Goal: Task Accomplishment & Management: Use online tool/utility

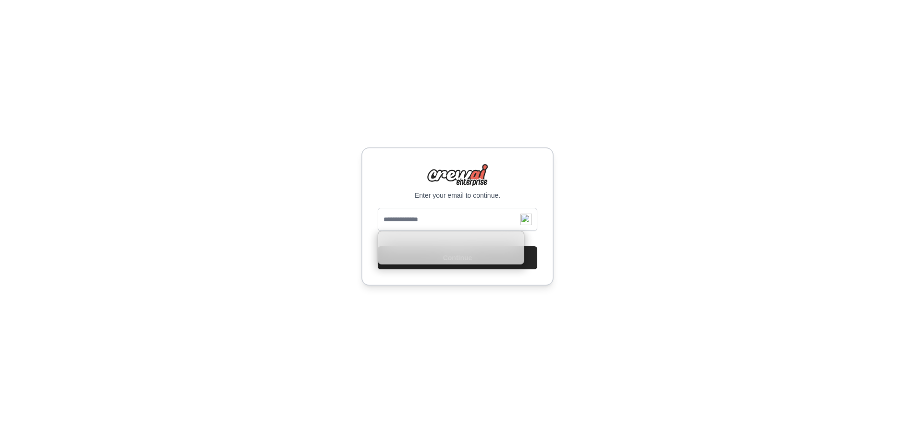
click at [429, 217] on input "email" at bounding box center [457, 219] width 159 height 23
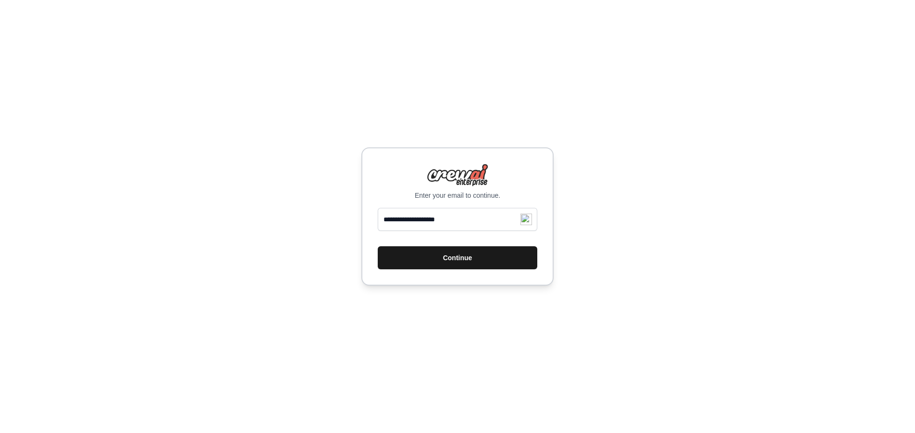
type input "**********"
click at [452, 260] on button "Continue" at bounding box center [457, 257] width 159 height 23
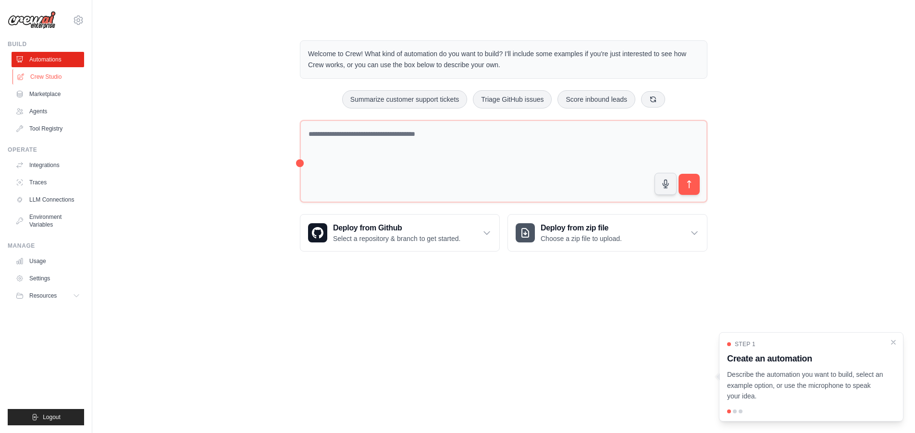
click at [43, 78] on link "Crew Studio" at bounding box center [48, 76] width 73 height 15
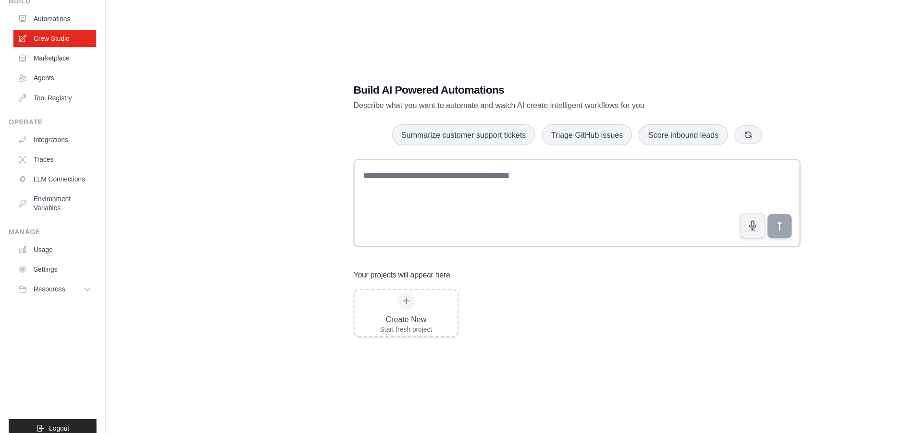
scroll to position [14, 0]
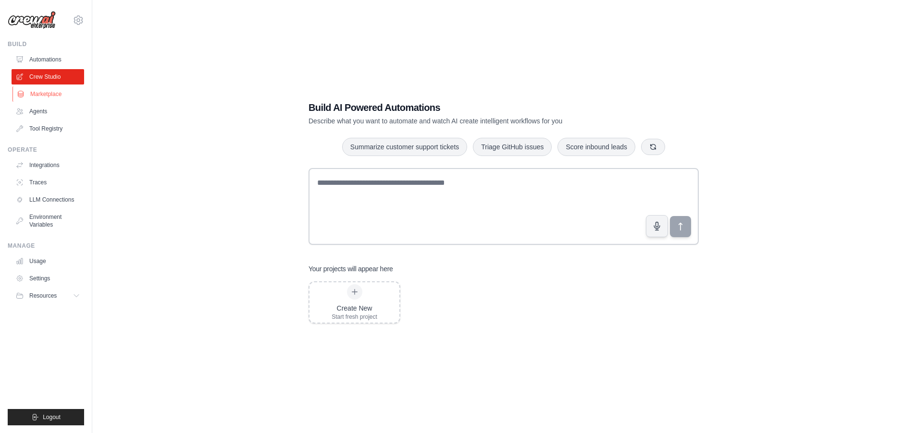
click at [54, 92] on link "Marketplace" at bounding box center [48, 93] width 73 height 15
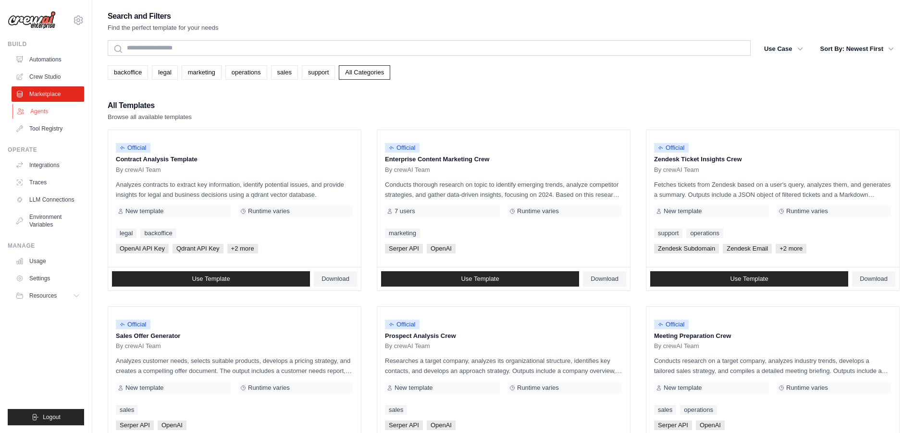
drag, startPoint x: 44, startPoint y: 112, endPoint x: 49, endPoint y: 116, distance: 6.5
click at [44, 112] on link "Agents" at bounding box center [48, 111] width 73 height 15
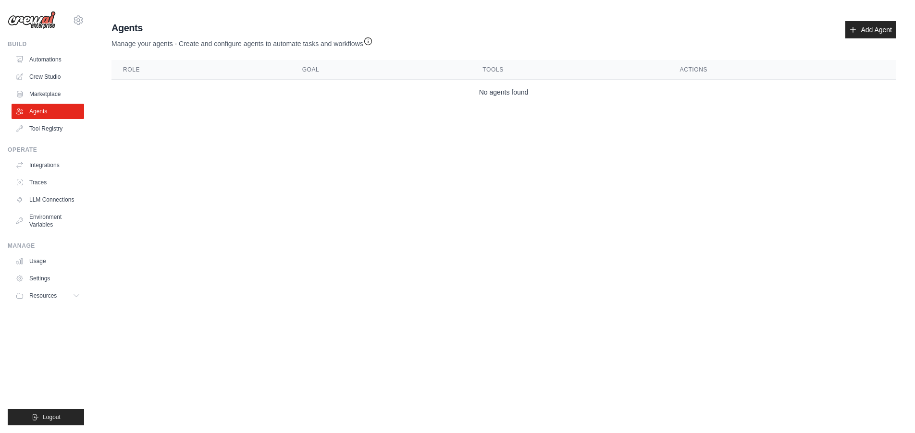
drag, startPoint x: 862, startPoint y: 28, endPoint x: 856, endPoint y: 47, distance: 20.2
click at [862, 28] on link "Add Agent" at bounding box center [870, 29] width 50 height 17
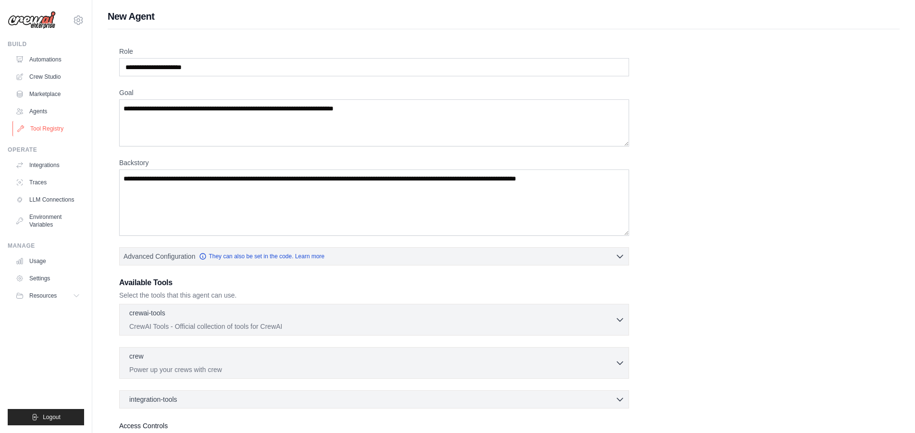
click at [47, 126] on link "Tool Registry" at bounding box center [48, 128] width 73 height 15
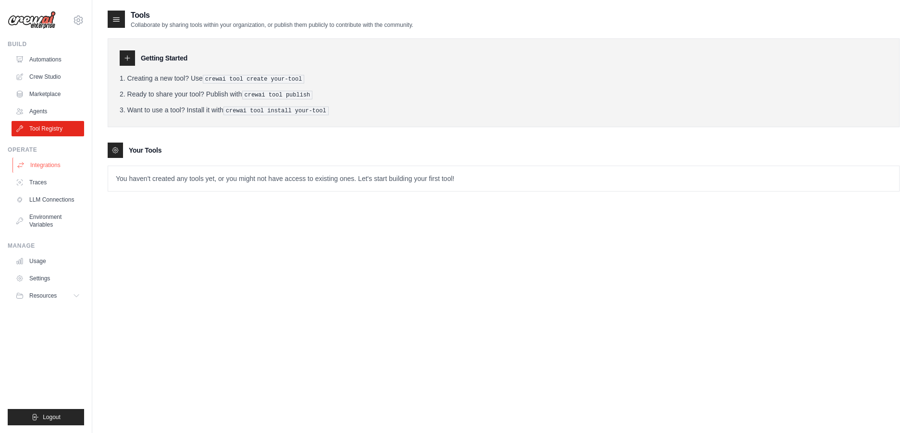
click at [53, 164] on link "Integrations" at bounding box center [48, 165] width 73 height 15
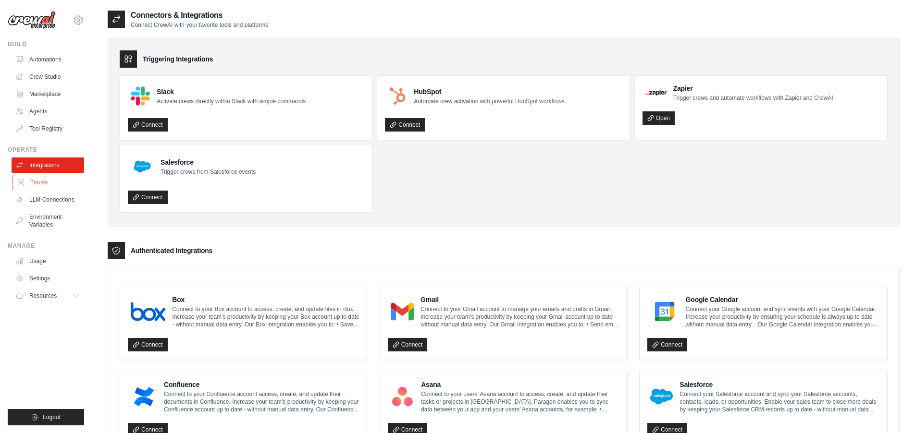
click at [40, 182] on link "Traces" at bounding box center [48, 182] width 73 height 15
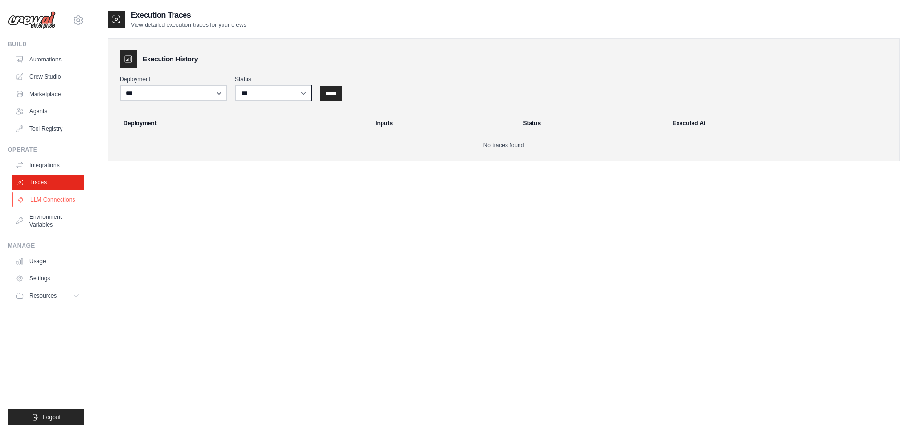
click at [51, 201] on link "LLM Connections" at bounding box center [48, 199] width 73 height 15
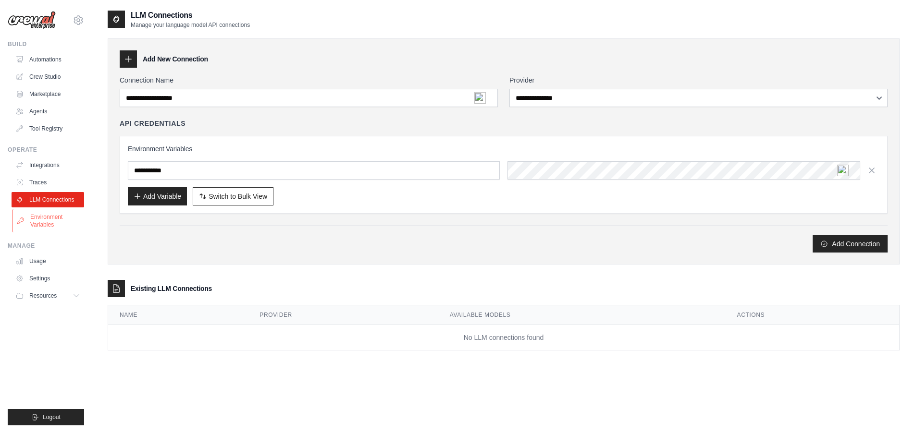
click at [44, 217] on link "Environment Variables" at bounding box center [48, 220] width 73 height 23
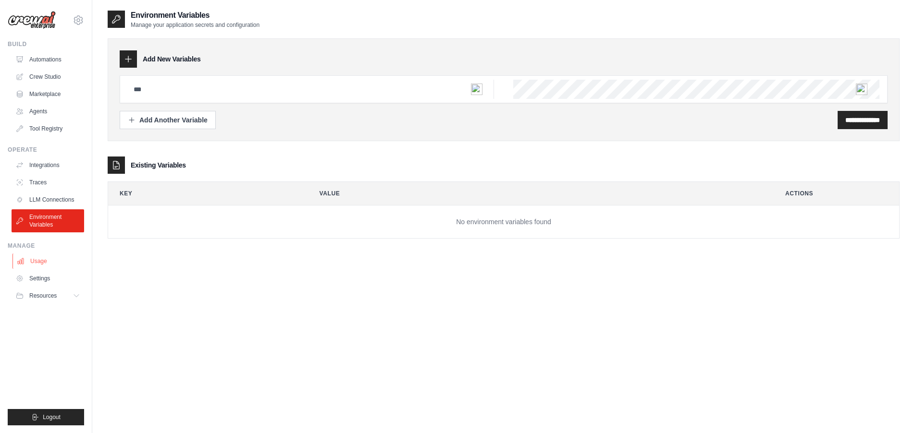
click at [37, 263] on link "Usage" at bounding box center [48, 261] width 73 height 15
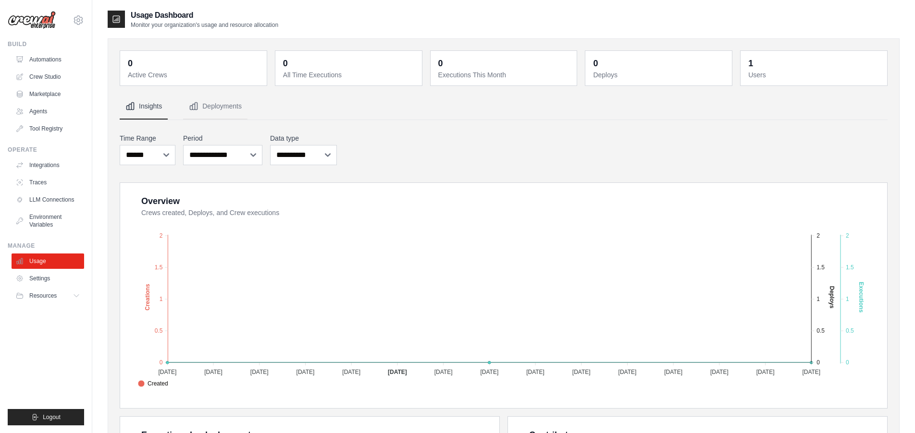
click at [528, 165] on div "**********" at bounding box center [504, 150] width 768 height 36
click at [44, 275] on link "Settings" at bounding box center [48, 278] width 73 height 15
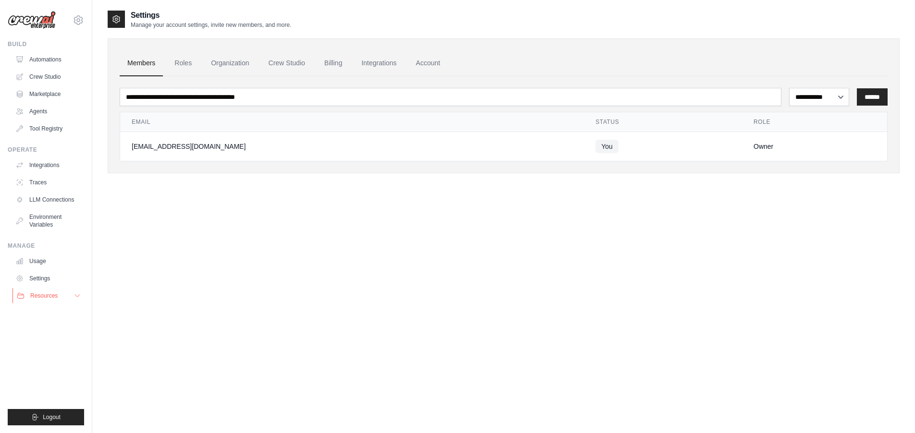
click at [49, 298] on span "Resources" at bounding box center [43, 296] width 27 height 8
click at [55, 356] on span "Video Tutorials" at bounding box center [53, 358] width 38 height 8
click at [41, 59] on link "Automations" at bounding box center [48, 59] width 73 height 15
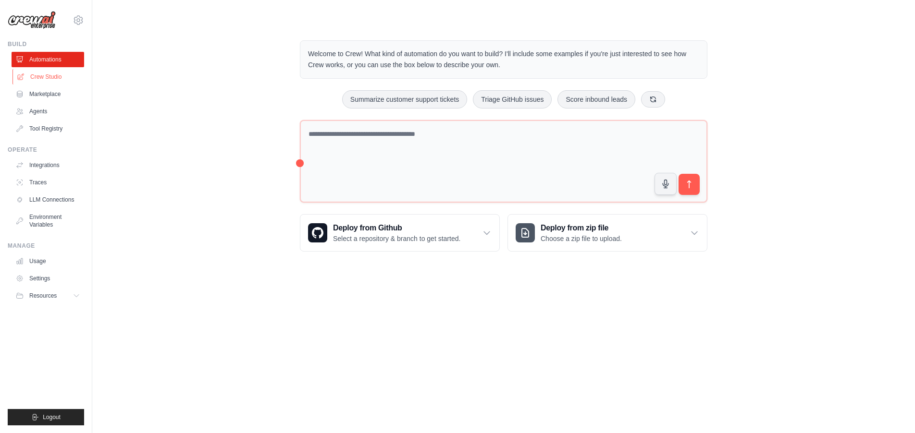
click at [57, 78] on link "Crew Studio" at bounding box center [48, 76] width 73 height 15
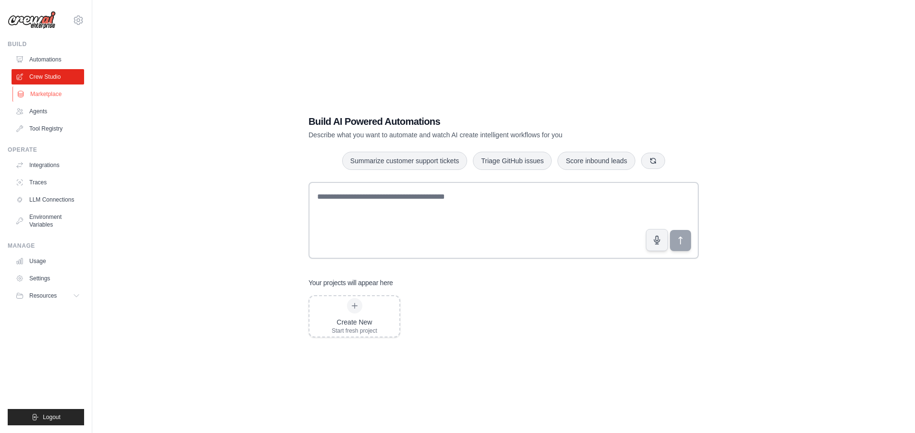
click at [48, 98] on link "Marketplace" at bounding box center [48, 93] width 73 height 15
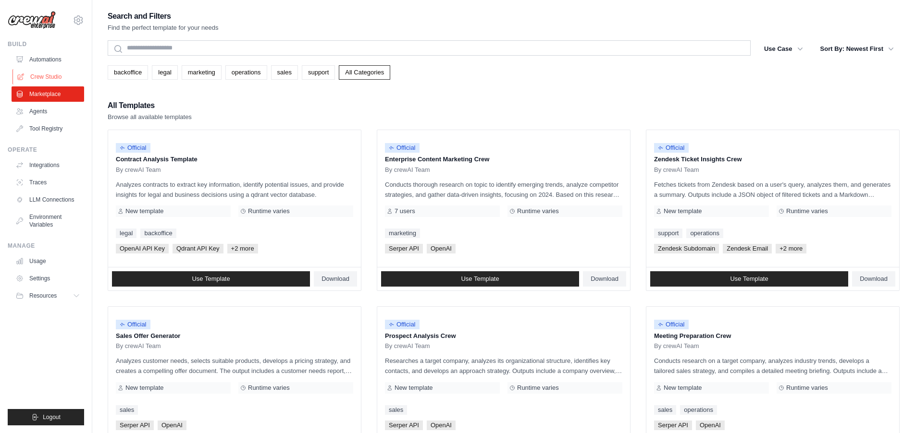
click at [50, 78] on link "Crew Studio" at bounding box center [48, 76] width 73 height 15
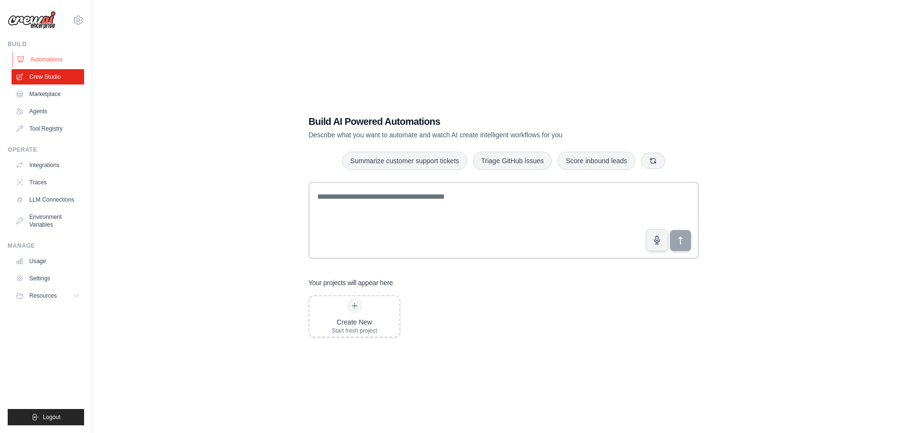
click at [49, 57] on link "Automations" at bounding box center [48, 59] width 73 height 15
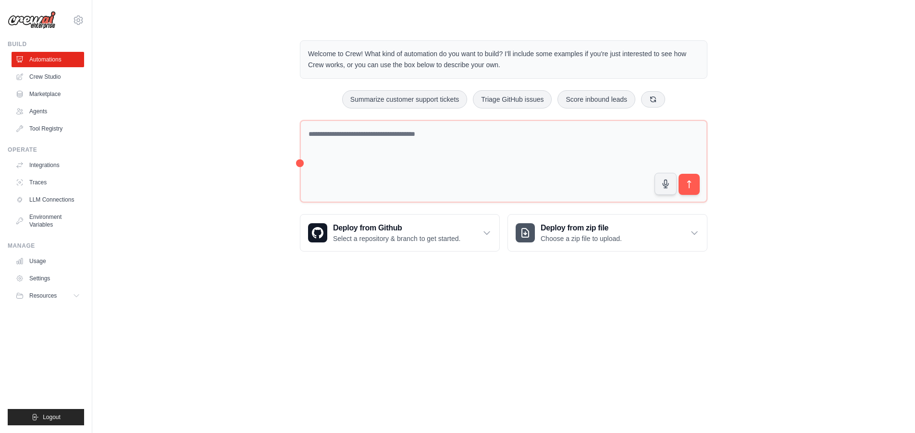
click at [192, 378] on body "santtia2020@gmail.com Settings Build Automations Crew Studio" at bounding box center [457, 216] width 915 height 433
click at [67, 76] on link "Crew Studio" at bounding box center [48, 76] width 73 height 15
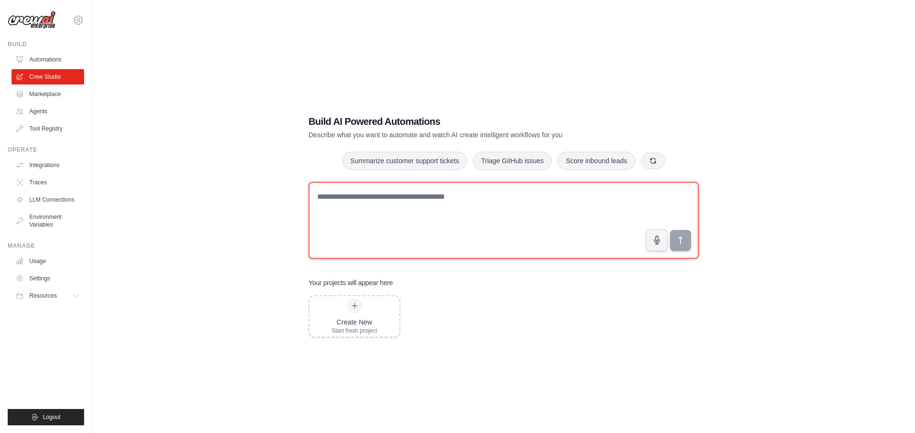
click at [466, 203] on textarea at bounding box center [503, 220] width 390 height 77
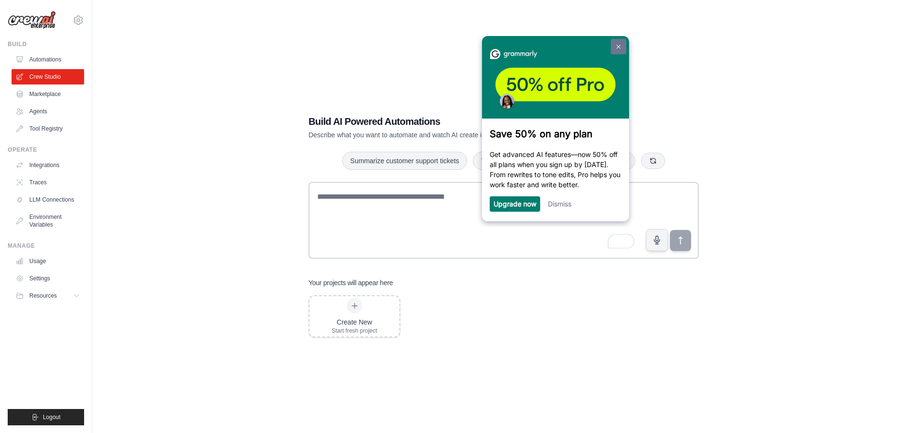
click at [621, 48] on link at bounding box center [617, 45] width 15 height 15
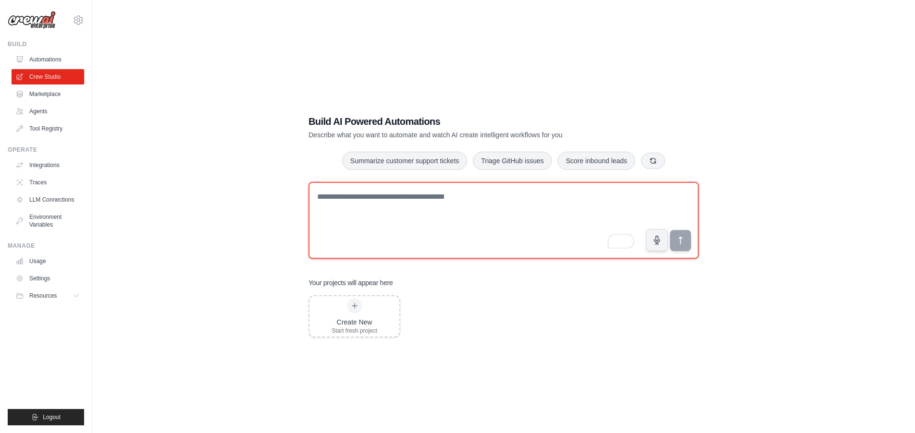
click at [363, 206] on textarea "To enrich screen reader interactions, please activate Accessibility in Grammarl…" at bounding box center [503, 220] width 390 height 77
click at [425, 201] on textarea "**********" at bounding box center [503, 220] width 390 height 77
click at [585, 200] on textarea "**********" at bounding box center [503, 220] width 390 height 77
type textarea "**********"
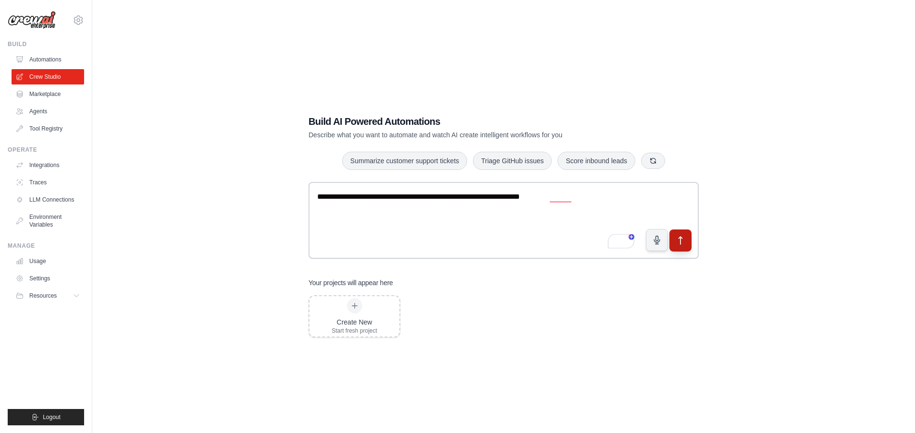
click at [678, 244] on icon "submit" at bounding box center [680, 241] width 10 height 10
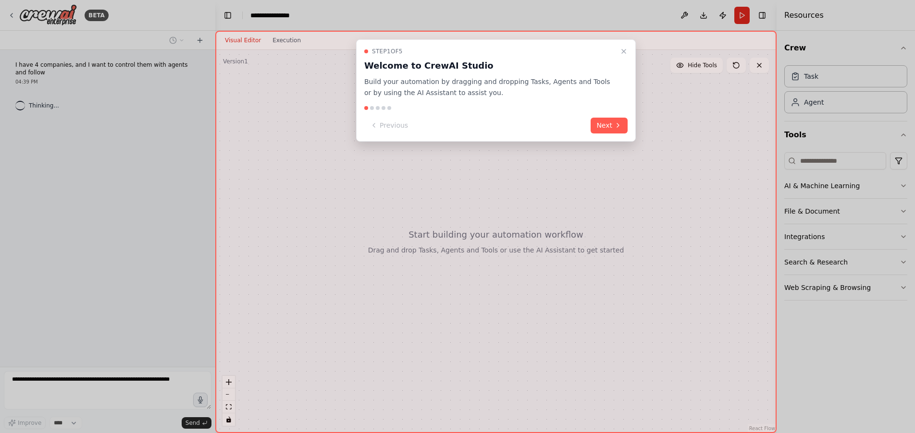
click at [600, 134] on div "Step 1 of 5 Welcome to CrewAI Studio Build your automation by dragging and drop…" at bounding box center [496, 90] width 280 height 102
click at [609, 127] on button "Next" at bounding box center [608, 126] width 37 height 16
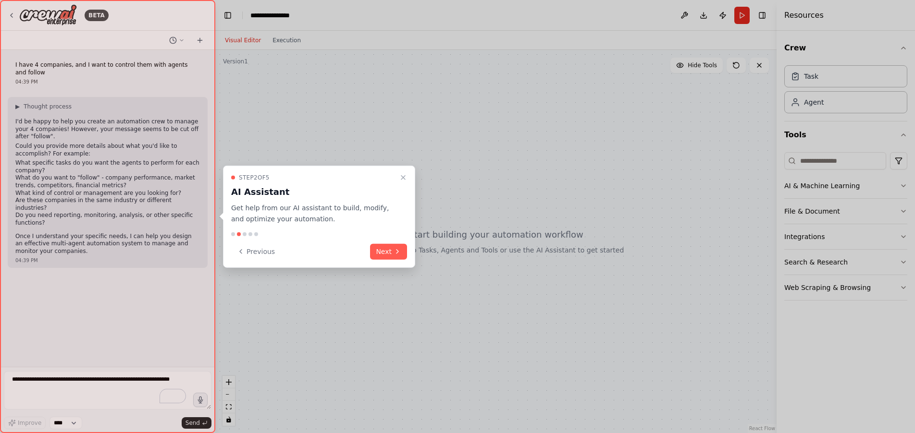
drag, startPoint x: 388, startPoint y: 251, endPoint x: 455, endPoint y: 328, distance: 102.1
click at [388, 251] on button "Next" at bounding box center [388, 252] width 37 height 16
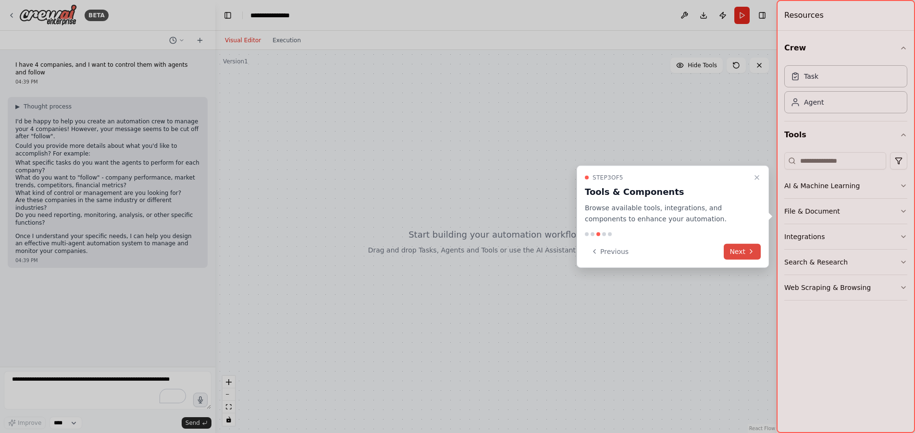
click at [743, 255] on button "Next" at bounding box center [741, 252] width 37 height 16
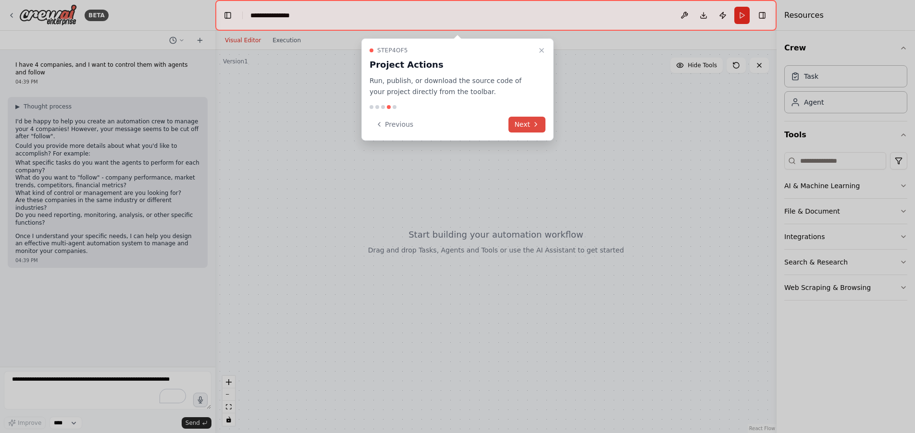
click at [528, 129] on button "Next" at bounding box center [526, 125] width 37 height 16
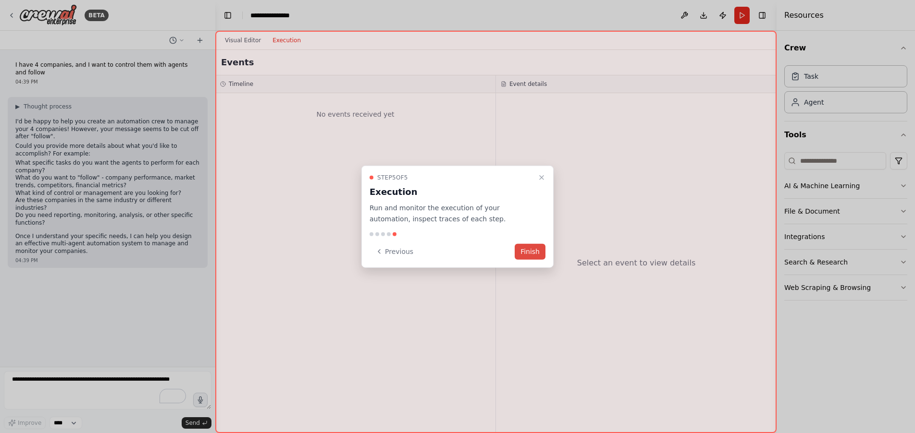
click at [528, 255] on button "Finish" at bounding box center [529, 252] width 31 height 16
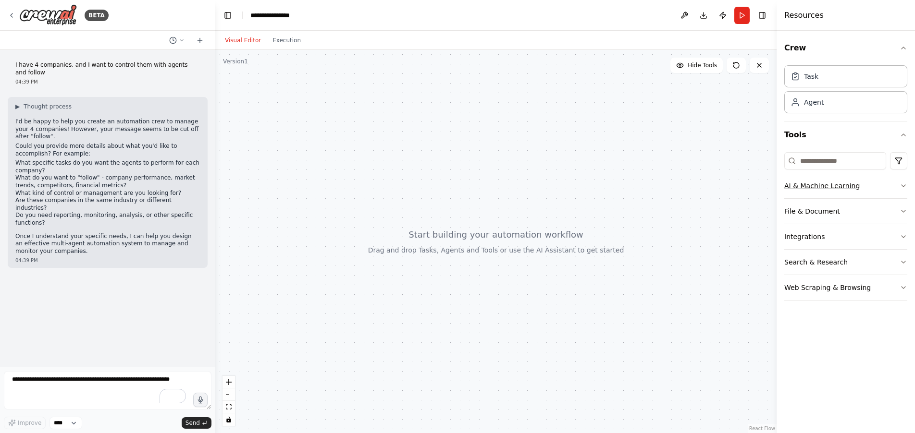
click at [900, 186] on icon "button" at bounding box center [903, 186] width 8 height 8
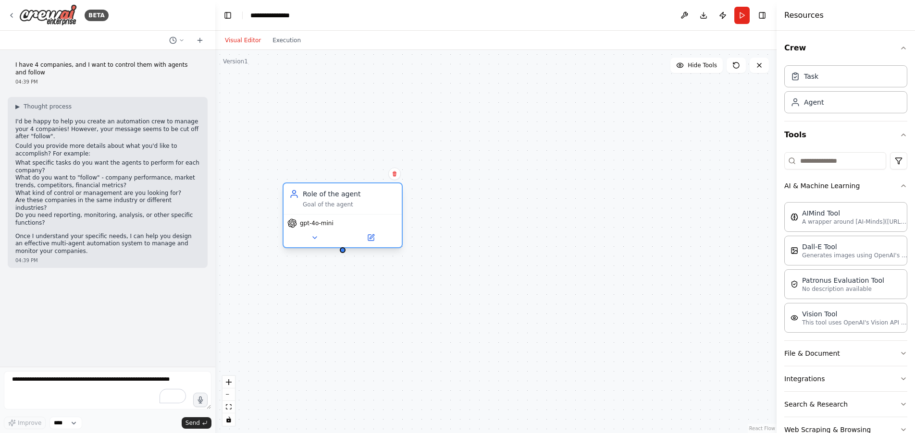
drag, startPoint x: 388, startPoint y: 219, endPoint x: 341, endPoint y: 209, distance: 47.9
click at [341, 209] on div "Role of the agent Goal of the agent" at bounding box center [342, 198] width 118 height 31
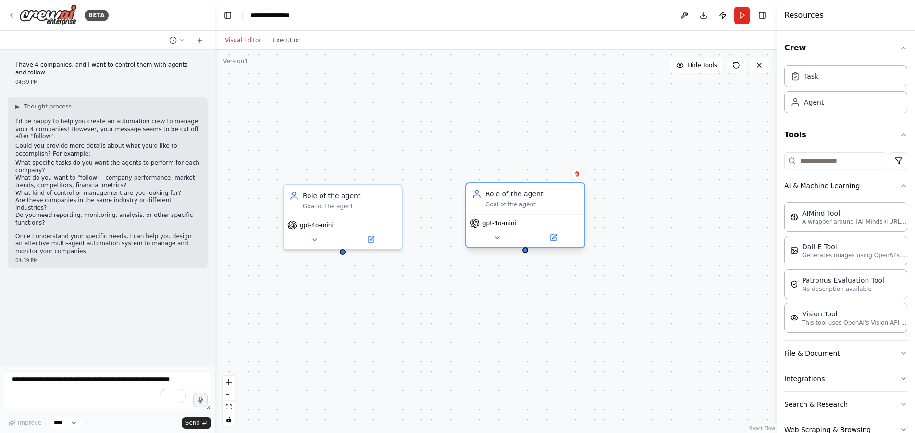
drag, startPoint x: 554, startPoint y: 227, endPoint x: 484, endPoint y: 195, distance: 77.6
click at [483, 195] on div "Role of the agent Goal of the agent" at bounding box center [525, 198] width 107 height 19
click at [324, 226] on span "gpt-4o-mini" at bounding box center [317, 224] width 34 height 8
click at [314, 237] on icon at bounding box center [315, 238] width 4 height 2
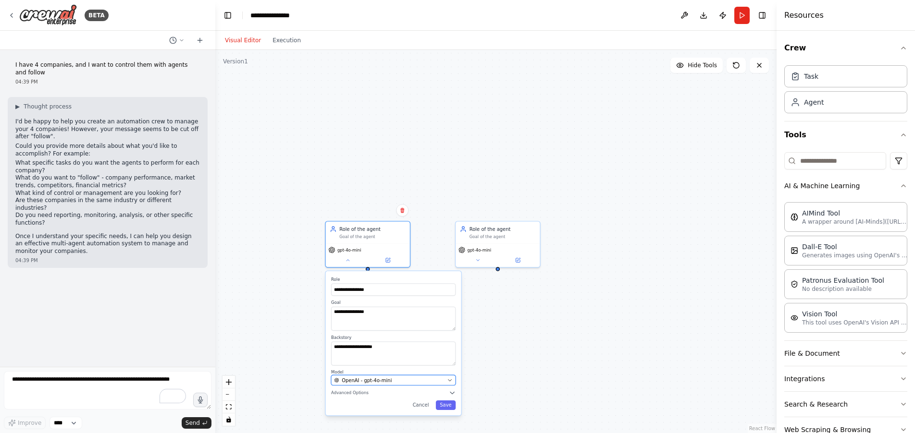
click at [449, 379] on icon "button" at bounding box center [449, 380] width 5 height 5
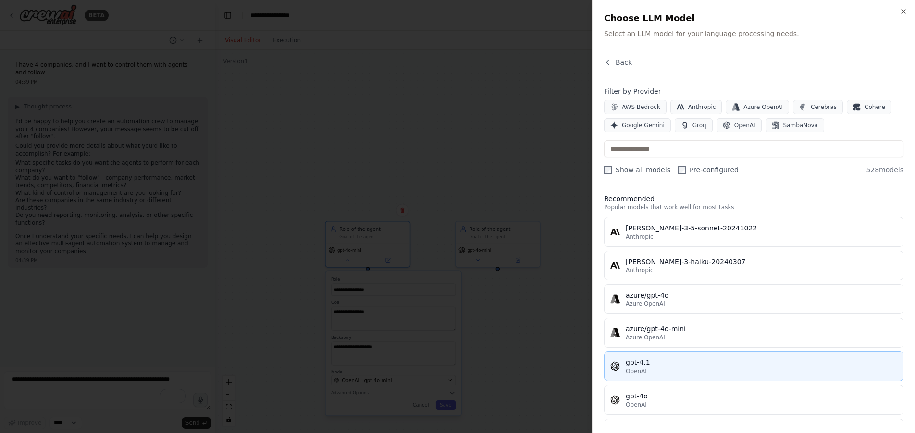
click at [674, 373] on div "OpenAI" at bounding box center [760, 371] width 271 height 8
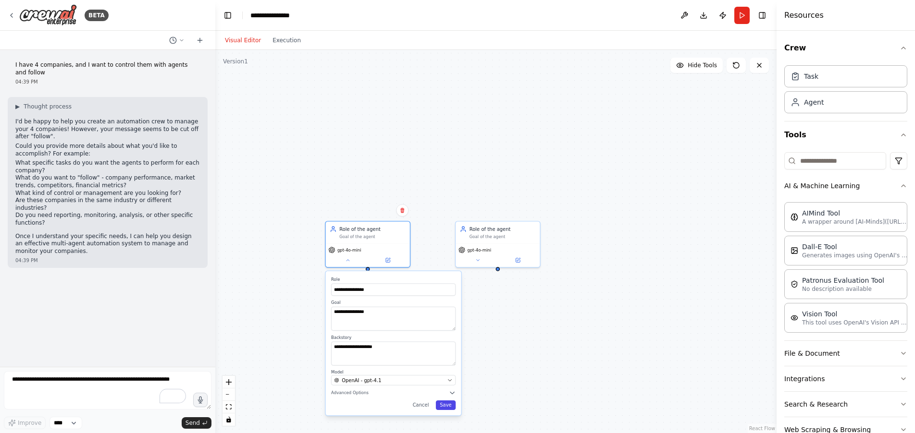
click at [448, 409] on button "Save" at bounding box center [446, 406] width 20 height 10
click at [447, 404] on button "Save" at bounding box center [446, 406] width 20 height 10
click at [452, 382] on icon "button" at bounding box center [449, 380] width 5 height 5
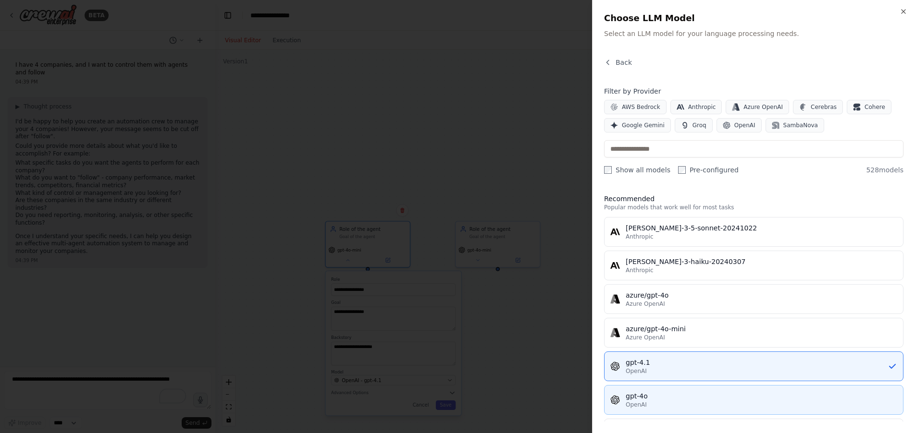
click at [661, 396] on div "gpt-4o" at bounding box center [760, 396] width 271 height 10
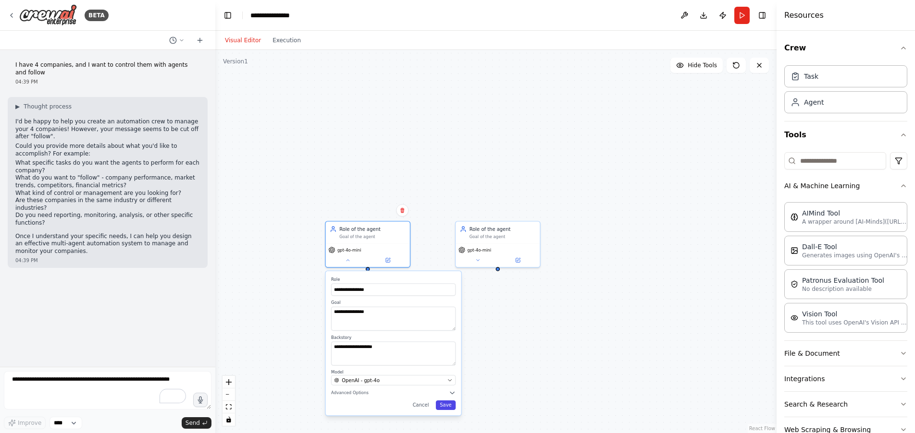
click at [454, 409] on button "Save" at bounding box center [446, 406] width 20 height 10
drag, startPoint x: 671, startPoint y: 249, endPoint x: 592, endPoint y: 236, distance: 80.4
click at [592, 236] on div "Goal of the agent" at bounding box center [619, 234] width 66 height 5
click at [362, 231] on div "Role of the agent" at bounding box center [372, 227] width 66 height 7
click at [388, 260] on icon at bounding box center [388, 259] width 4 height 4
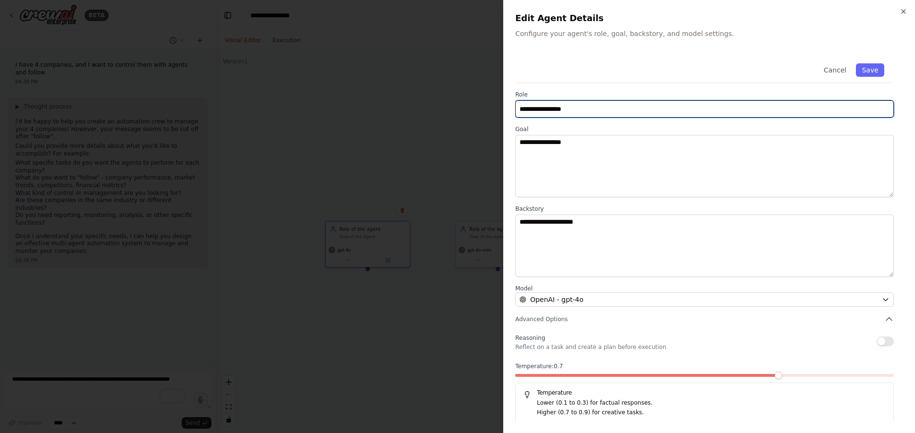
click at [606, 107] on input "**********" at bounding box center [704, 108] width 378 height 17
type input "**********"
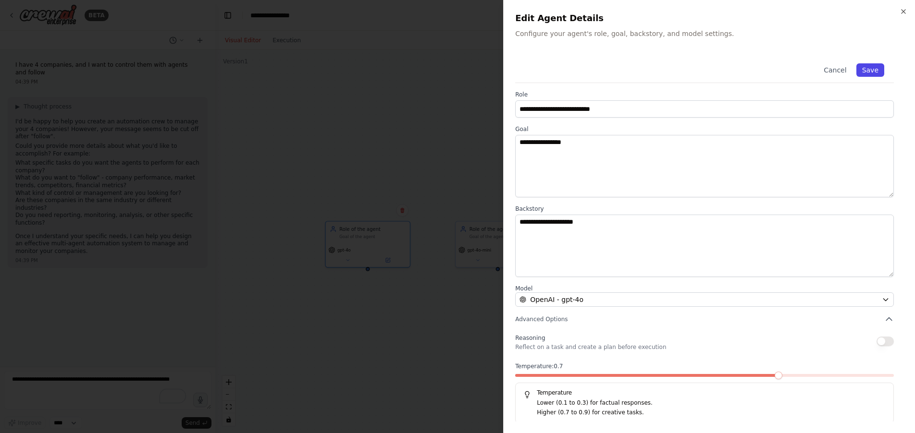
click at [877, 72] on button "Save" at bounding box center [870, 69] width 28 height 13
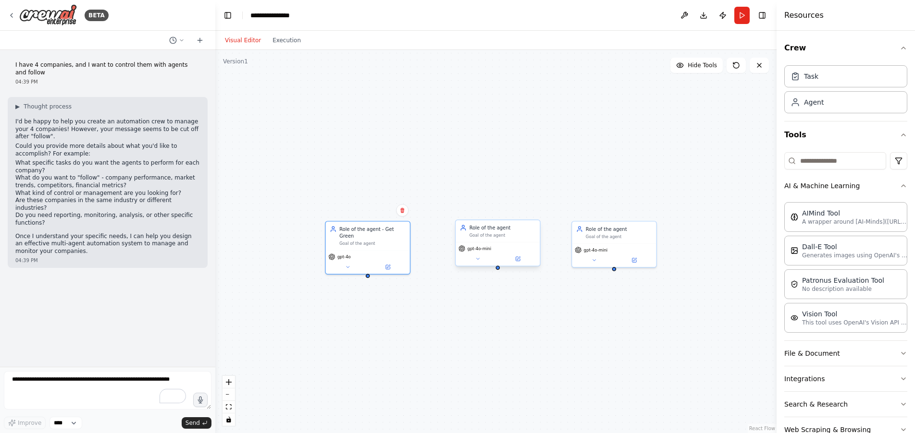
click at [493, 246] on div "gpt-4o-mini" at bounding box center [497, 248] width 79 height 7
click at [519, 259] on icon at bounding box center [517, 259] width 4 height 4
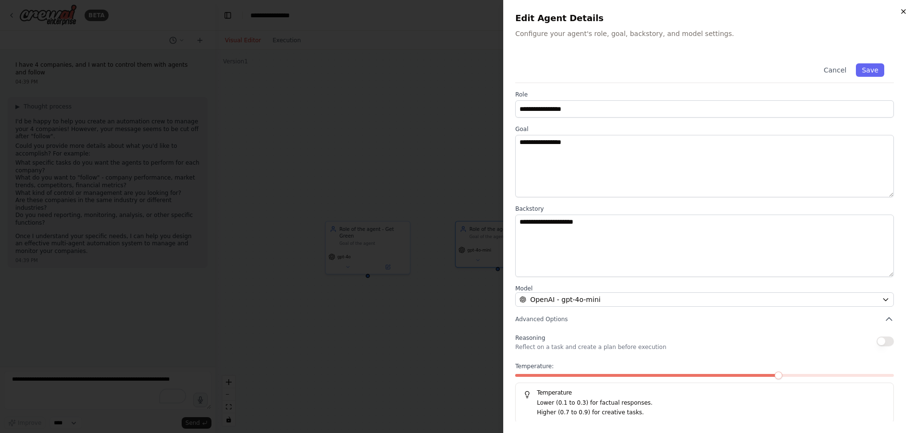
click at [902, 12] on icon "button" at bounding box center [903, 12] width 4 height 4
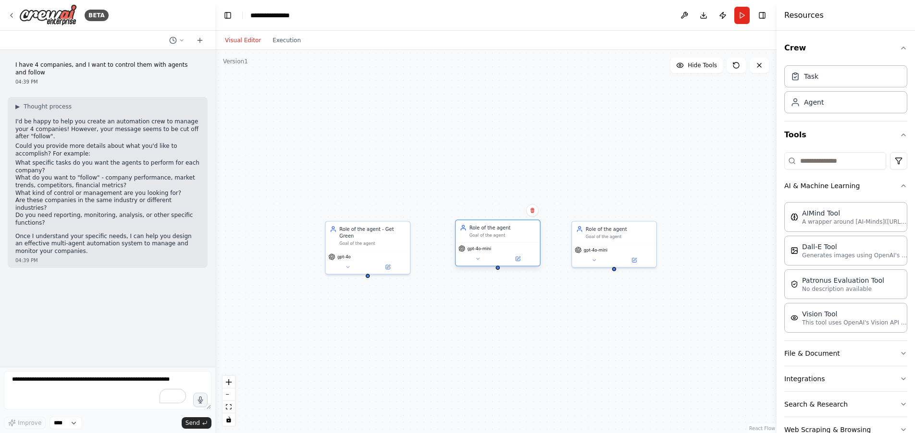
click at [522, 241] on div "Role of the agent Goal of the agent" at bounding box center [497, 231] width 84 height 22
click at [534, 208] on icon at bounding box center [532, 210] width 6 height 6
click at [534, 212] on icon at bounding box center [532, 210] width 6 height 6
click at [534, 213] on icon at bounding box center [532, 210] width 6 height 6
click at [533, 212] on icon at bounding box center [532, 210] width 4 height 5
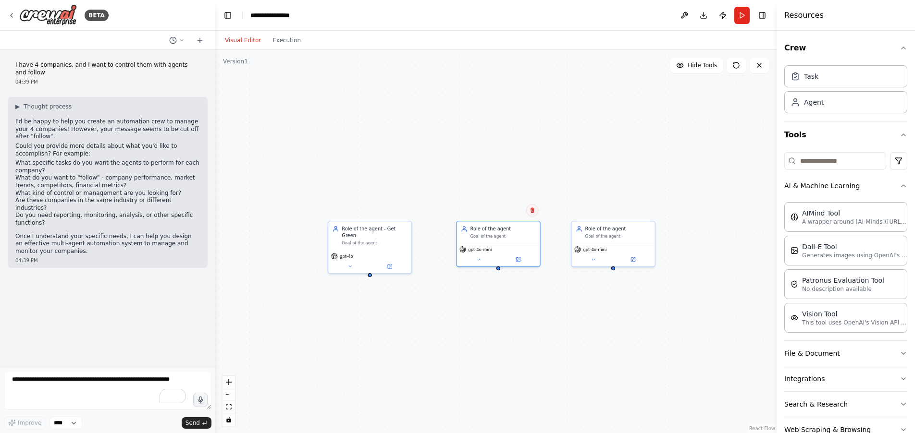
click at [531, 212] on icon at bounding box center [532, 210] width 6 height 6
click at [533, 211] on icon at bounding box center [533, 209] width 4 height 5
click at [512, 248] on div "gpt-4o-mini" at bounding box center [499, 247] width 78 height 7
drag, startPoint x: 534, startPoint y: 211, endPoint x: 557, endPoint y: 237, distance: 34.0
click at [534, 212] on icon at bounding box center [533, 209] width 6 height 6
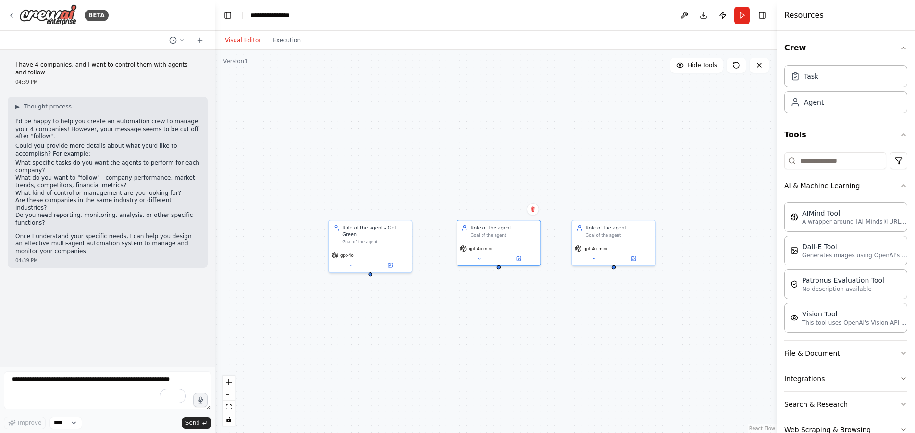
click at [534, 309] on div "Role of the agent - Get Green Goal of the agent gpt-4o Role of the agent Goal o…" at bounding box center [495, 241] width 561 height 383
click at [620, 249] on div "gpt-4o-mini" at bounding box center [613, 247] width 78 height 7
click at [648, 210] on icon at bounding box center [648, 209] width 4 height 5
click at [623, 213] on button "Confirm" at bounding box center [620, 209] width 34 height 12
click at [617, 211] on button "Confirm" at bounding box center [620, 209] width 34 height 12
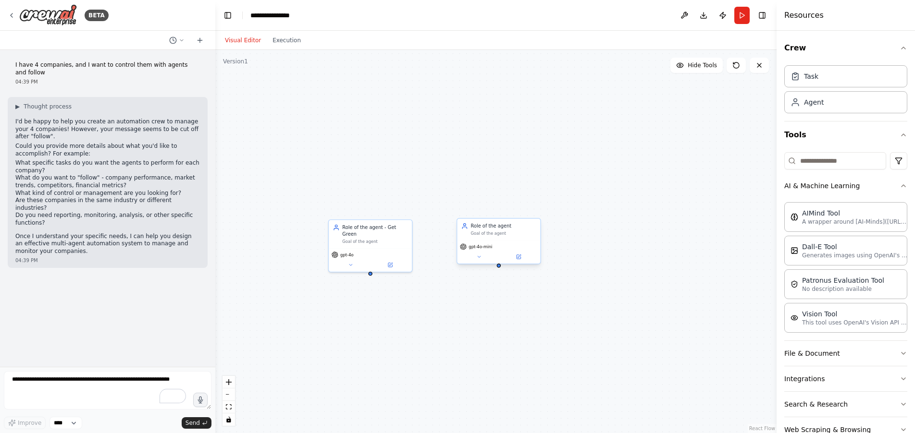
drag, startPoint x: 517, startPoint y: 239, endPoint x: 531, endPoint y: 234, distance: 14.3
click at [517, 239] on div "Role of the agent Goal of the agent" at bounding box center [498, 230] width 83 height 22
click at [533, 209] on icon at bounding box center [533, 209] width 6 height 6
click at [506, 210] on button "Confirm" at bounding box center [505, 209] width 34 height 12
click at [469, 330] on div "Role of the agent - Get Green Goal of the agent gpt-4o" at bounding box center [495, 241] width 561 height 383
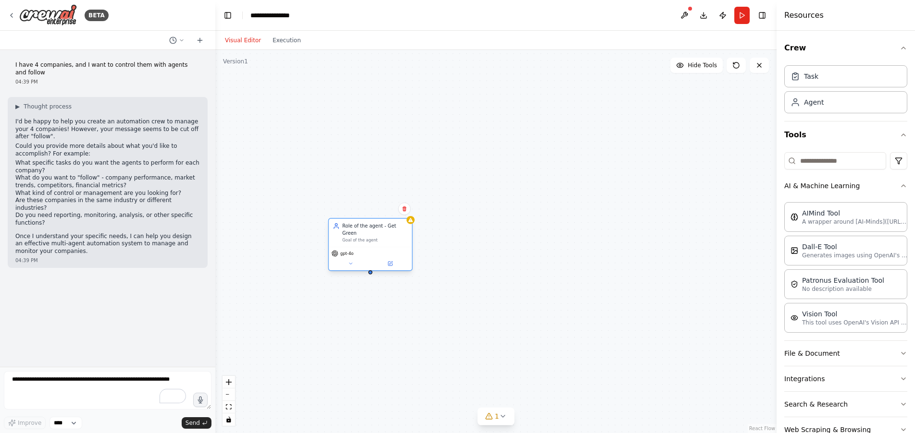
click at [391, 250] on div "gpt-4o" at bounding box center [370, 253] width 78 height 7
click at [391, 261] on icon at bounding box center [389, 263] width 5 height 5
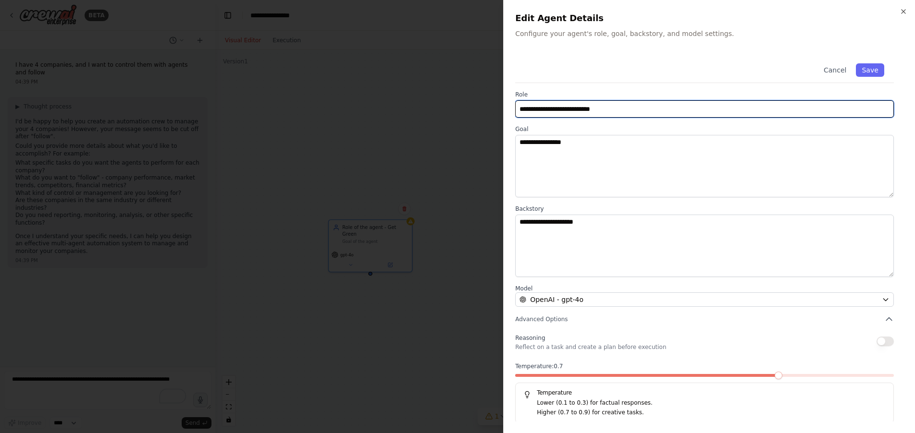
click at [583, 111] on input "**********" at bounding box center [704, 108] width 378 height 17
type input "**********"
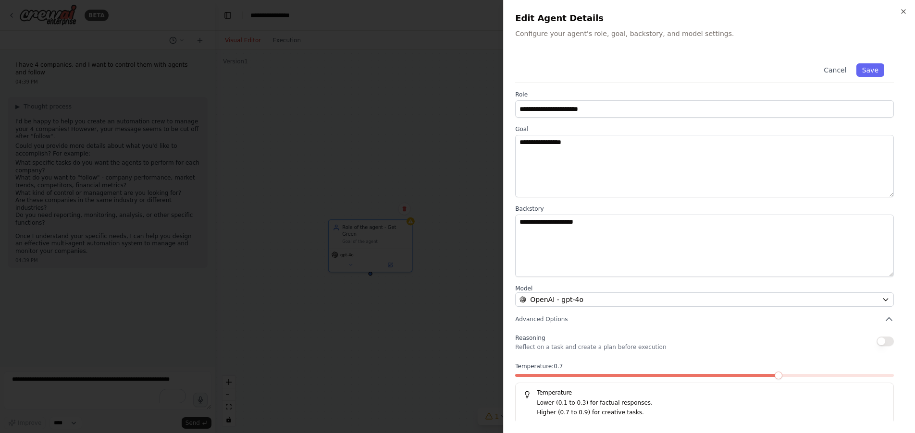
drag, startPoint x: 874, startPoint y: 72, endPoint x: 913, endPoint y: 146, distance: 83.8
click at [874, 72] on button "Save" at bounding box center [870, 69] width 28 height 13
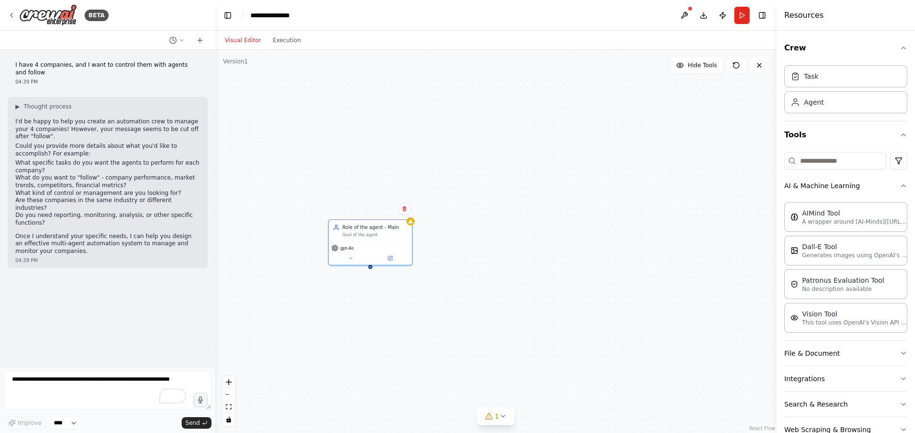
drag, startPoint x: 505, startPoint y: 240, endPoint x: 528, endPoint y: 240, distance: 22.6
click at [507, 239] on div "Role of the agent - Main Goal of the agent gpt-4o" at bounding box center [495, 241] width 561 height 383
drag, startPoint x: 366, startPoint y: 223, endPoint x: 375, endPoint y: 215, distance: 12.9
click at [373, 206] on span "gpt-4o" at bounding box center [367, 203] width 12 height 5
click at [842, 216] on div "AIMind Tool" at bounding box center [855, 213] width 106 height 10
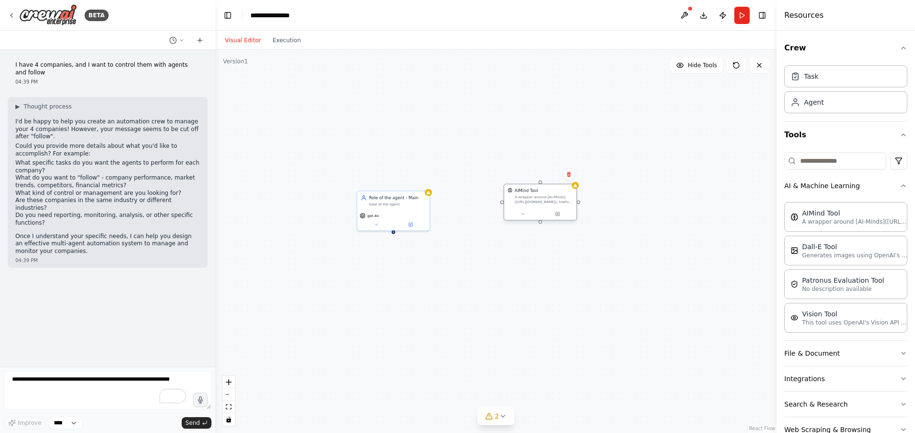
drag, startPoint x: 605, startPoint y: 177, endPoint x: 532, endPoint y: 196, distance: 76.1
click at [532, 196] on div "A wrapper around [AI-Minds](https://mindsdb.com/minds). Useful for when you nee…" at bounding box center [543, 200] width 58 height 10
drag, startPoint x: 520, startPoint y: 213, endPoint x: 525, endPoint y: 275, distance: 61.7
click at [520, 214] on icon at bounding box center [519, 214] width 5 height 5
click at [521, 211] on icon at bounding box center [519, 213] width 5 height 5
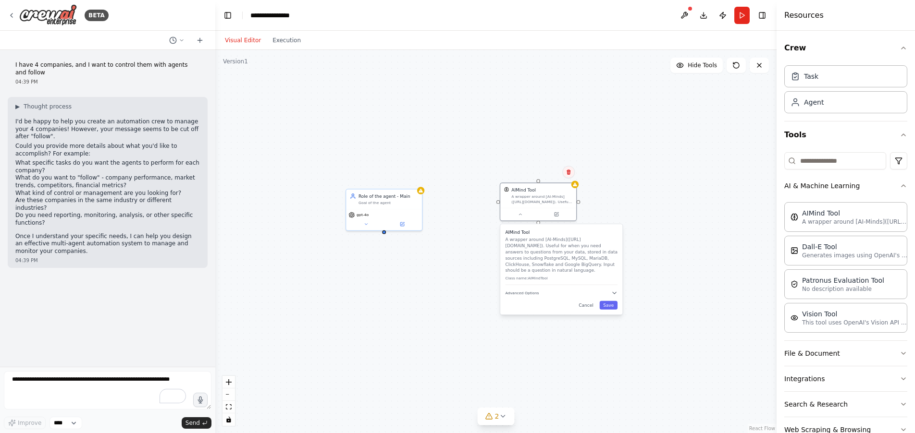
click at [569, 171] on icon at bounding box center [568, 172] width 6 height 6
click at [539, 170] on button "Confirm" at bounding box center [541, 172] width 34 height 12
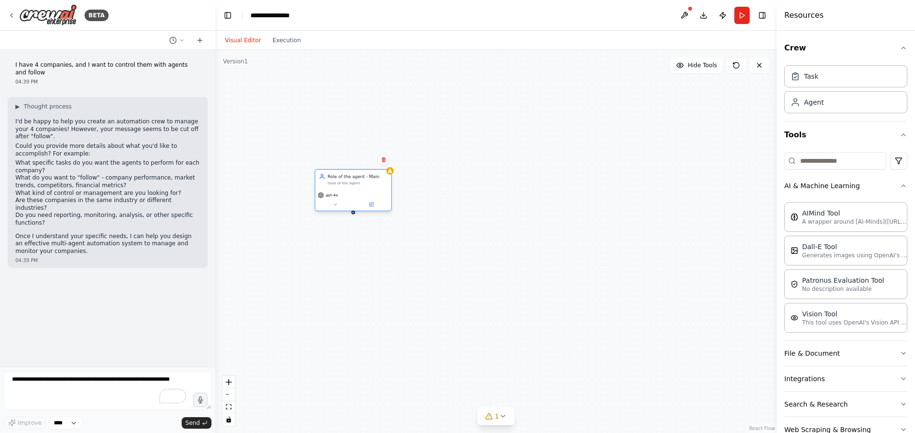
drag, startPoint x: 390, startPoint y: 205, endPoint x: 356, endPoint y: 188, distance: 37.8
click at [355, 188] on div "Role of the agent - Main Goal of the agent" at bounding box center [353, 180] width 76 height 20
click at [610, 238] on div "Role of the agent - Main Goal of the agent gpt-4o" at bounding box center [495, 241] width 561 height 383
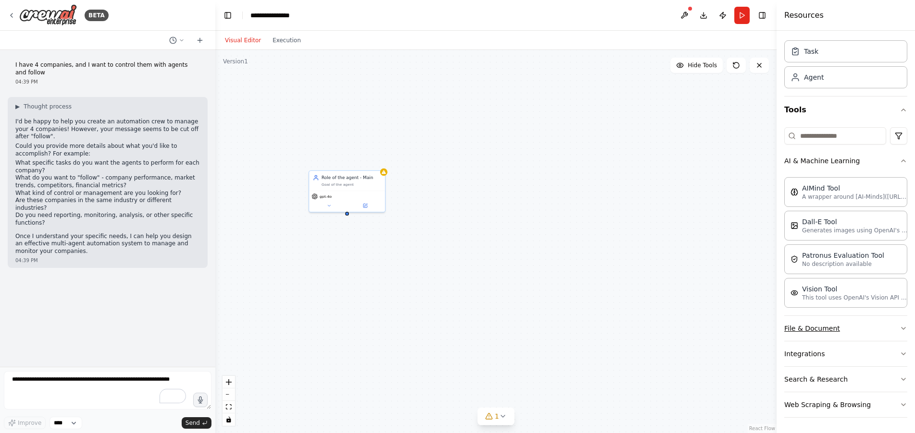
click at [868, 328] on button "File & Document" at bounding box center [845, 328] width 123 height 25
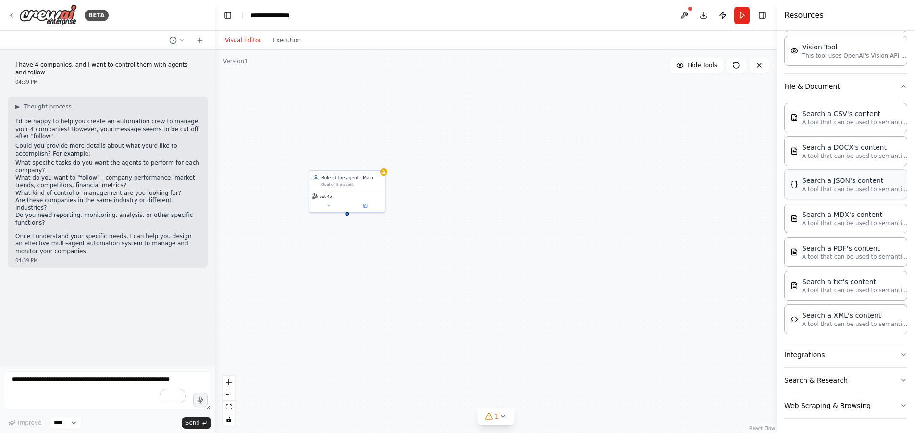
scroll to position [268, 0]
drag, startPoint x: 496, startPoint y: 271, endPoint x: 504, endPoint y: 270, distance: 8.2
click at [496, 271] on div "Role of the agent - Main Goal of the agent gpt-4o" at bounding box center [495, 241] width 561 height 383
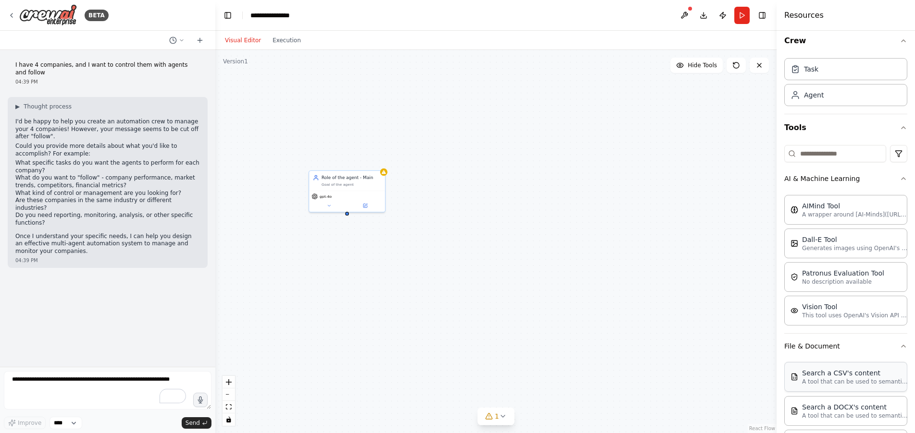
scroll to position [0, 0]
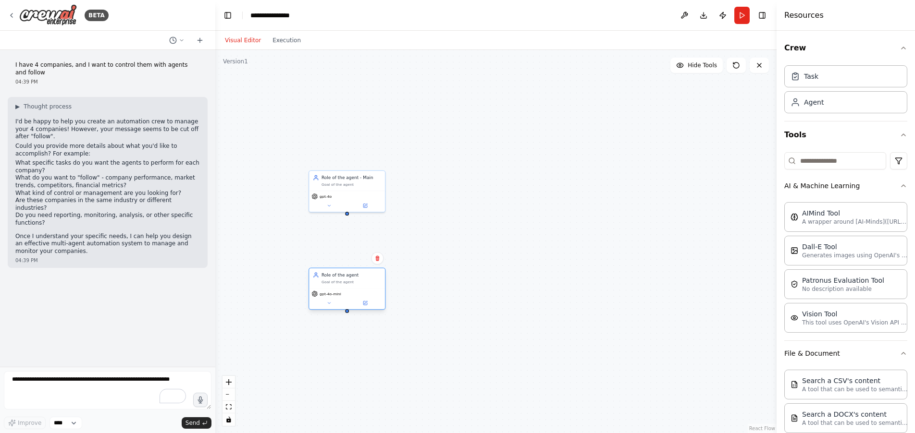
drag, startPoint x: 376, startPoint y: 300, endPoint x: 353, endPoint y: 293, distance: 24.0
click at [353, 293] on div "gpt-4o-mini" at bounding box center [346, 294] width 71 height 6
click at [542, 335] on div "Role of the agent - Main Goal of the agent gpt-4o Role of the agent Goal of the…" at bounding box center [495, 241] width 561 height 383
click at [589, 203] on div "New Task" at bounding box center [588, 200] width 17 height 5
click at [633, 223] on button at bounding box center [630, 219] width 21 height 7
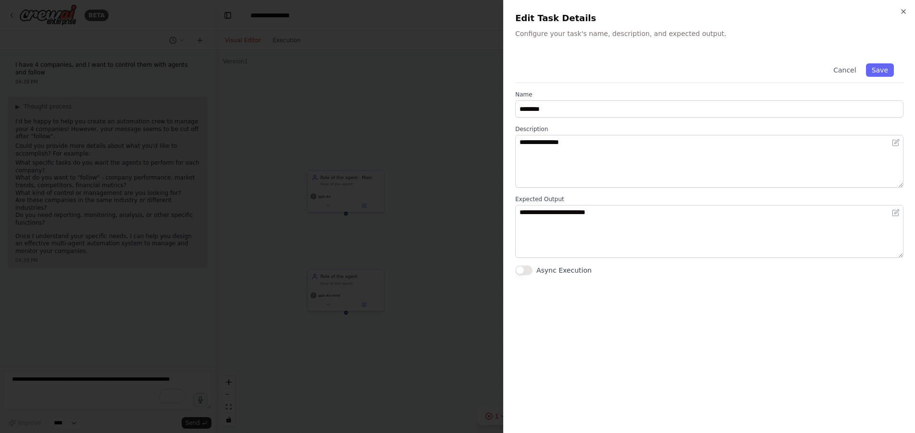
drag, startPoint x: 847, startPoint y: 68, endPoint x: 849, endPoint y: 73, distance: 5.9
click at [847, 68] on button "Cancel" at bounding box center [844, 69] width 34 height 13
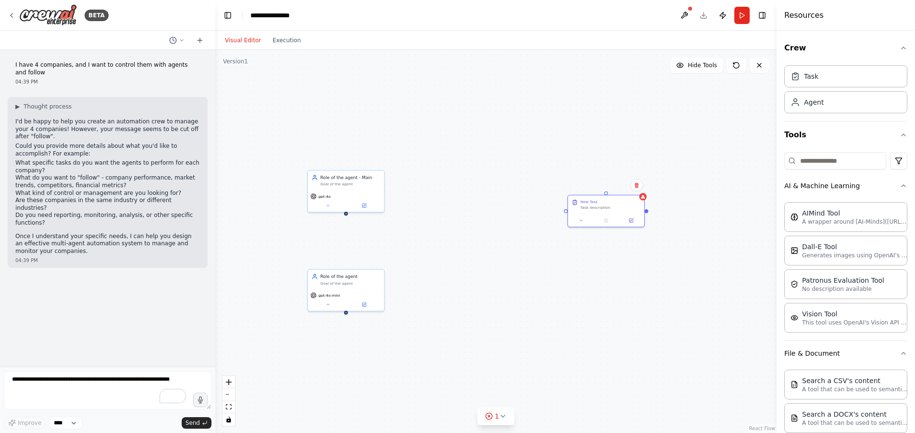
click at [491, 236] on div "Role of the agent - Main Goal of the agent gpt-4o Role of the agent Goal of the…" at bounding box center [495, 241] width 561 height 383
drag, startPoint x: 359, startPoint y: 187, endPoint x: 357, endPoint y: 146, distance: 40.9
click at [348, 144] on div "Role of the agent - Main Goal of the agent" at bounding box center [333, 136] width 76 height 20
drag, startPoint x: 333, startPoint y: 145, endPoint x: 341, endPoint y: 142, distance: 8.2
click at [341, 142] on div "Role of the agent - Main Goal of the agent" at bounding box center [340, 136] width 76 height 20
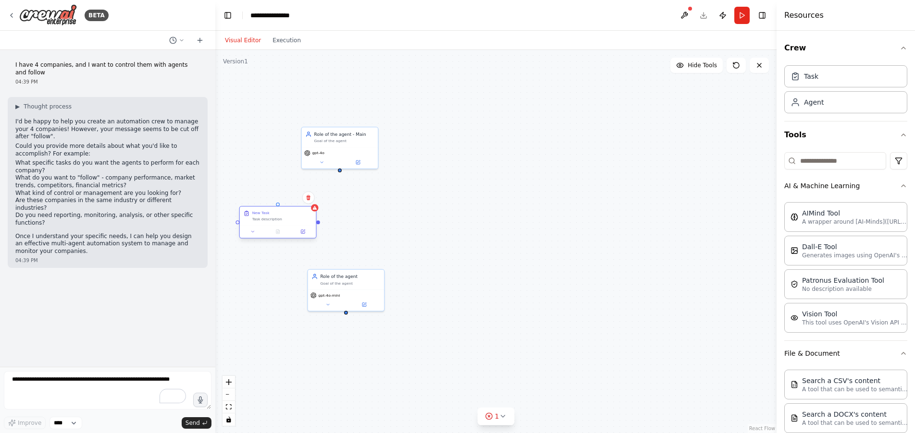
drag, startPoint x: 602, startPoint y: 209, endPoint x: 272, endPoint y: 220, distance: 330.2
click at [272, 220] on div "New Task Task description" at bounding box center [278, 216] width 76 height 19
click at [414, 266] on div "Role of the agent - Main Goal of the agent gpt-4o Role of the agent Goal of the…" at bounding box center [495, 241] width 561 height 383
click at [261, 216] on div "New Task Task description" at bounding box center [282, 215] width 60 height 11
click at [447, 223] on div "Role of the agent - Main Goal of the agent gpt-4o Role of the agent Goal of the…" at bounding box center [495, 241] width 561 height 383
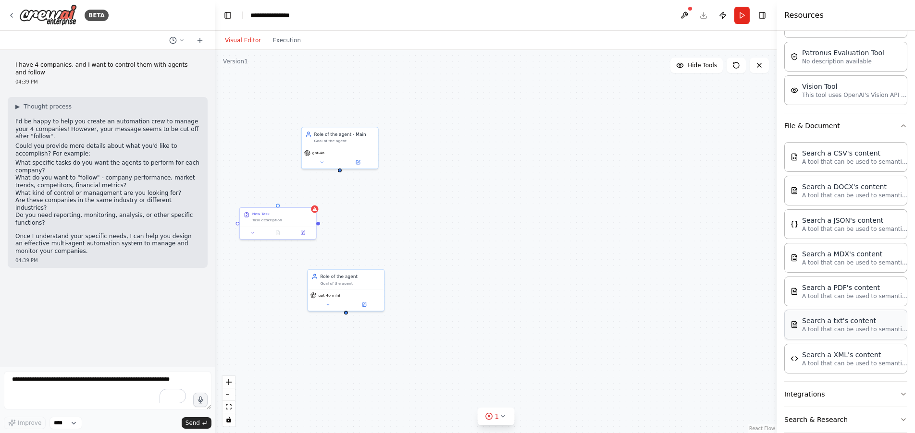
scroll to position [268, 0]
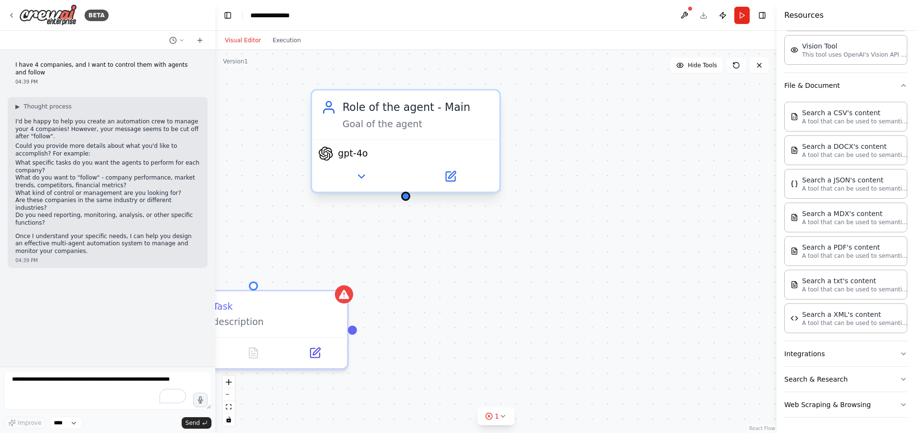
click at [431, 125] on div "Goal of the agent" at bounding box center [415, 124] width 147 height 12
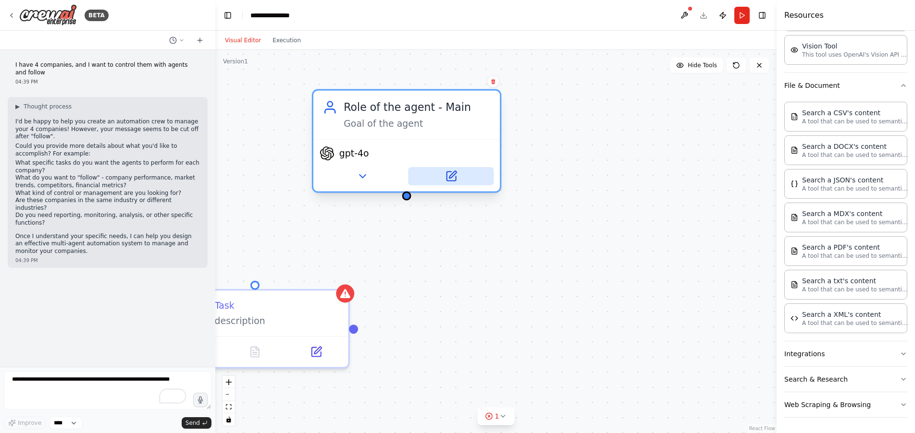
click at [451, 180] on icon at bounding box center [450, 176] width 9 height 9
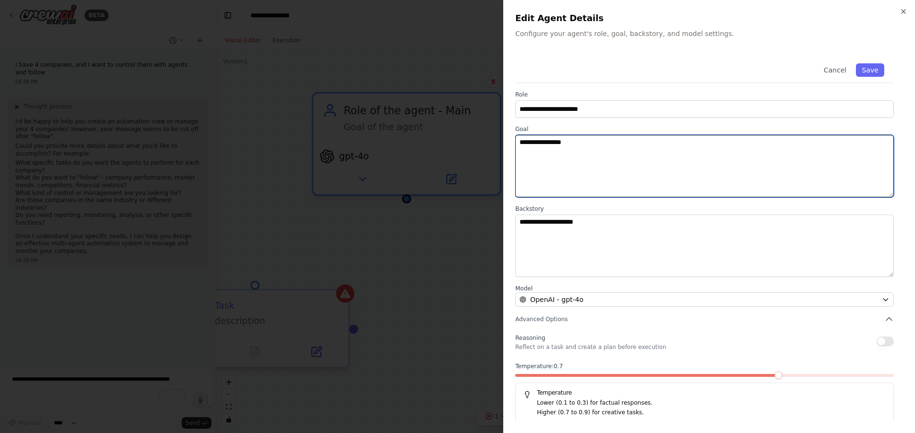
click at [607, 147] on textarea "**********" at bounding box center [704, 166] width 378 height 62
drag, startPoint x: 616, startPoint y: 145, endPoint x: 462, endPoint y: 139, distance: 154.3
click at [461, 139] on body "**********" at bounding box center [457, 216] width 915 height 433
paste textarea "**********"
type textarea "**********"
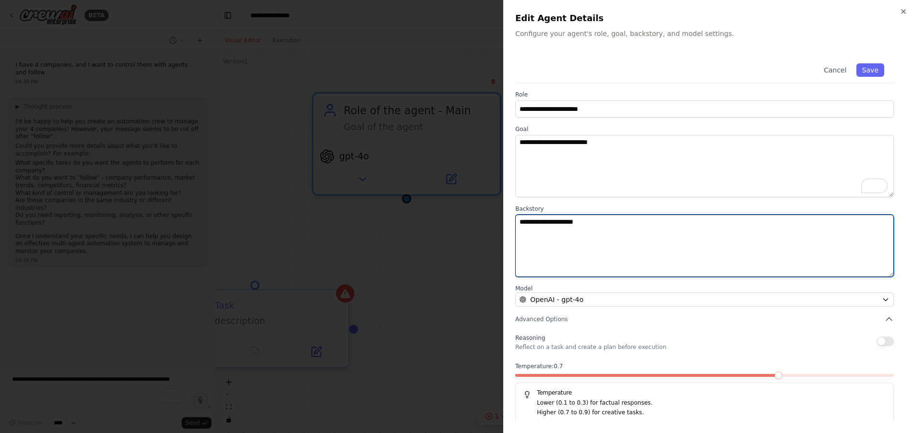
click at [656, 239] on textarea "**********" at bounding box center [704, 246] width 378 height 62
paste textarea "**********"
drag, startPoint x: 597, startPoint y: 218, endPoint x: 520, endPoint y: 218, distance: 76.4
click at [520, 218] on textarea "**********" at bounding box center [704, 246] width 378 height 62
type textarea "**********"
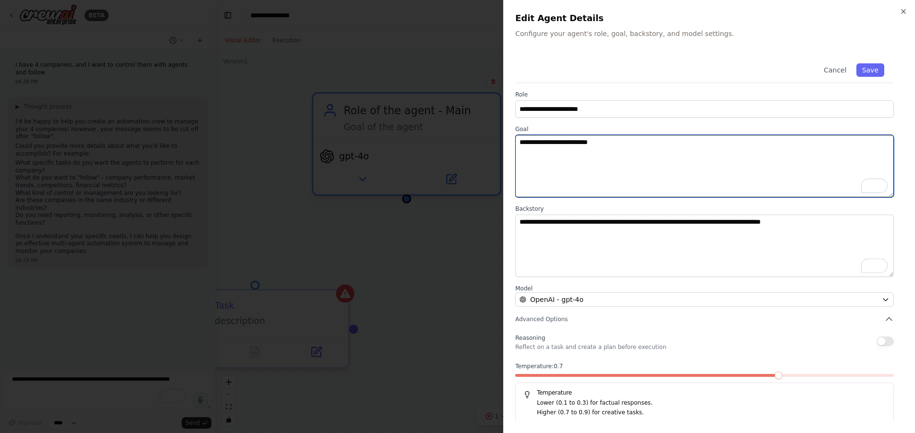
click at [755, 171] on textarea "**********" at bounding box center [704, 166] width 378 height 62
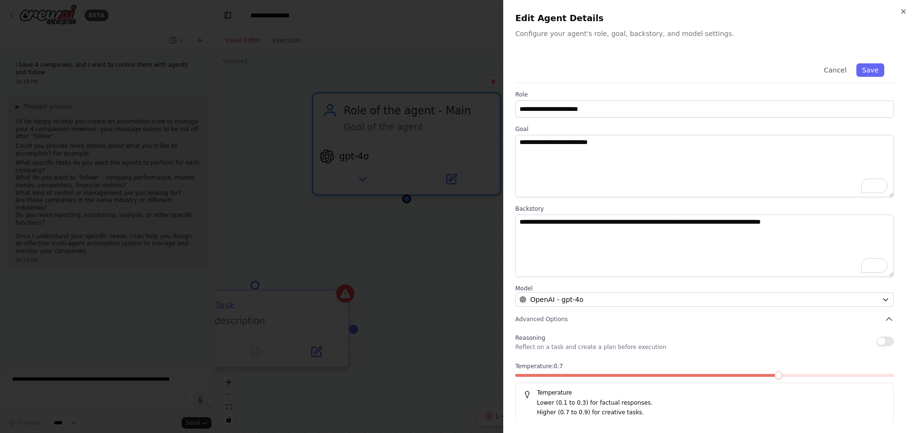
scroll to position [2, 0]
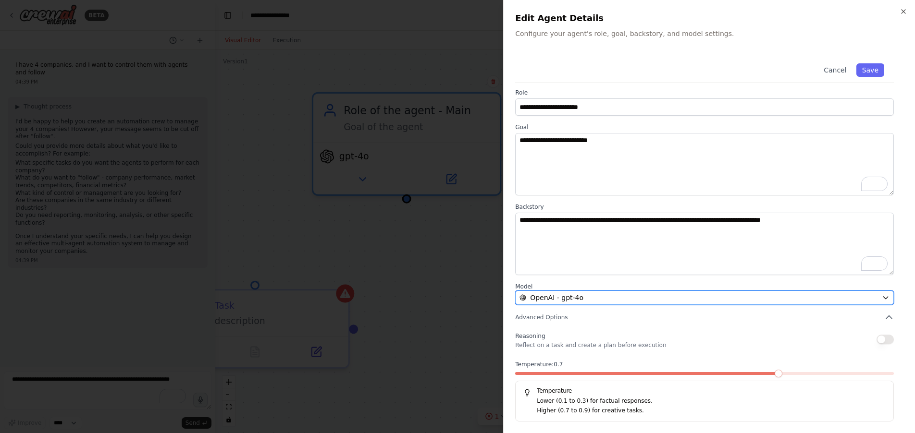
click at [724, 302] on div "OpenAI - gpt-4o" at bounding box center [698, 298] width 358 height 10
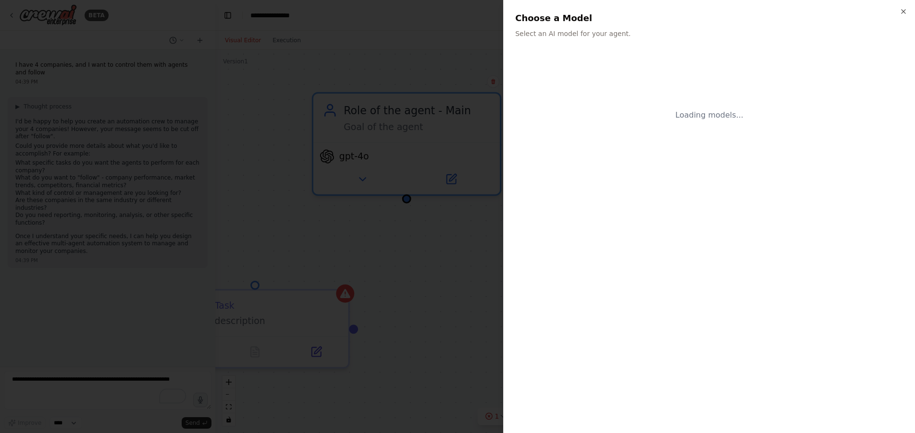
scroll to position [0, 0]
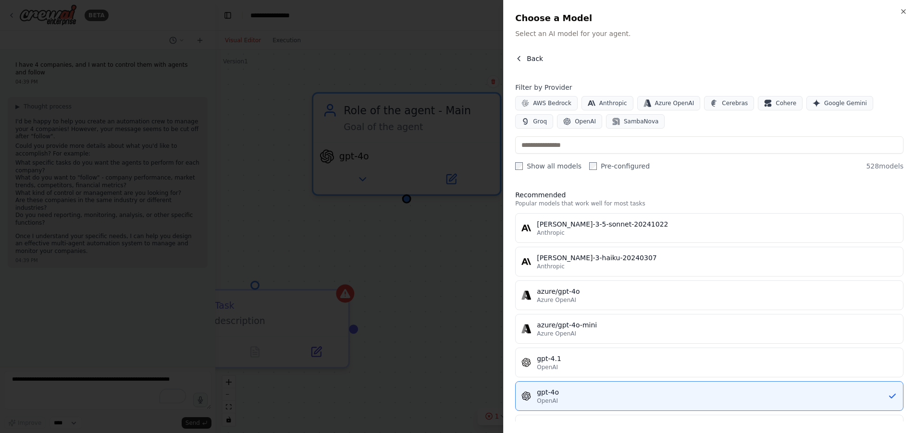
click at [525, 61] on button "Back" at bounding box center [529, 59] width 28 height 10
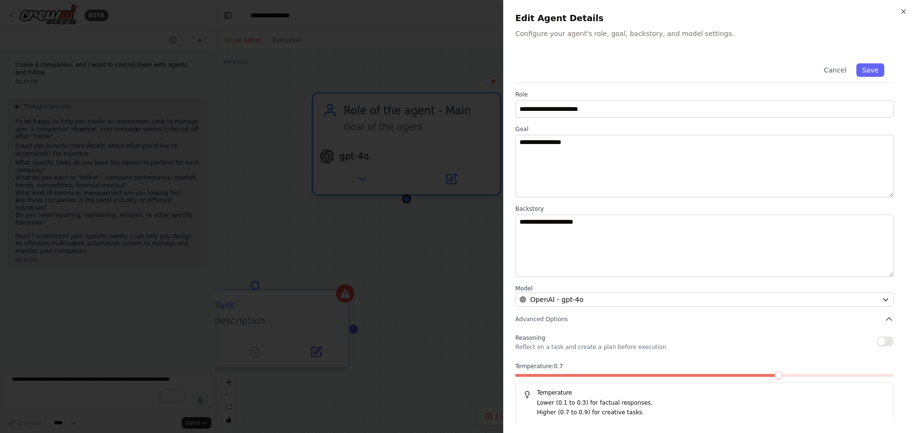
click at [467, 251] on div at bounding box center [457, 216] width 915 height 433
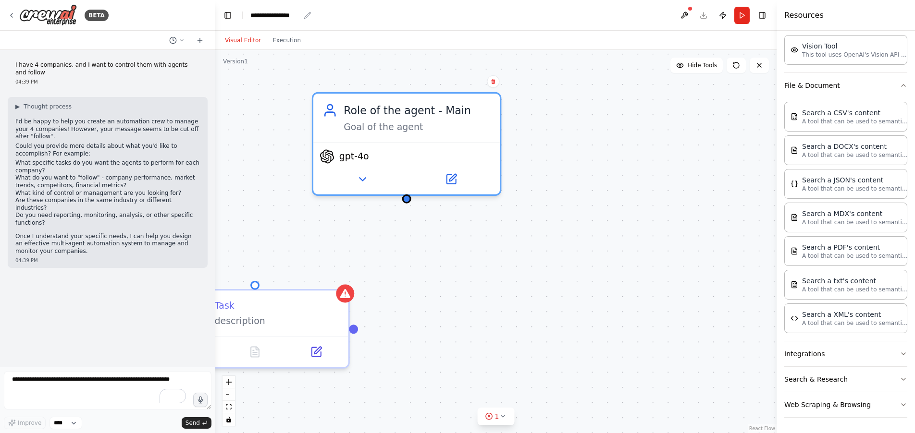
drag, startPoint x: 284, startPoint y: 15, endPoint x: 309, endPoint y: 16, distance: 25.5
click at [284, 15] on div "**********" at bounding box center [274, 16] width 49 height 10
click at [308, 15] on div "**********" at bounding box center [286, 16] width 72 height 10
drag, startPoint x: 289, startPoint y: 14, endPoint x: 294, endPoint y: 14, distance: 5.3
click at [290, 14] on div "**********" at bounding box center [286, 16] width 72 height 10
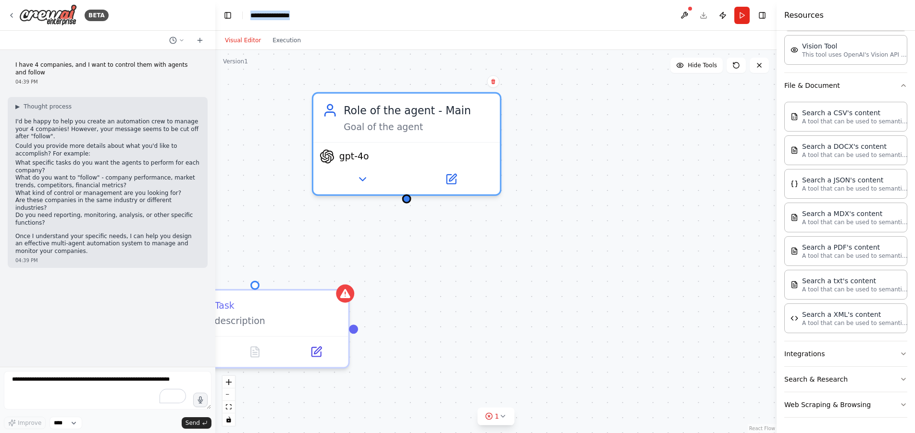
drag, startPoint x: 300, startPoint y: 14, endPoint x: 247, endPoint y: 18, distance: 53.0
click at [247, 18] on header "**********" at bounding box center [495, 15] width 561 height 31
paste div "breadcrumb"
click at [294, 113] on div "Role of the agent - Main Goal of the agent gpt-4o Role of the agent Goal of the…" at bounding box center [495, 241] width 561 height 383
